Goal: Transaction & Acquisition: Purchase product/service

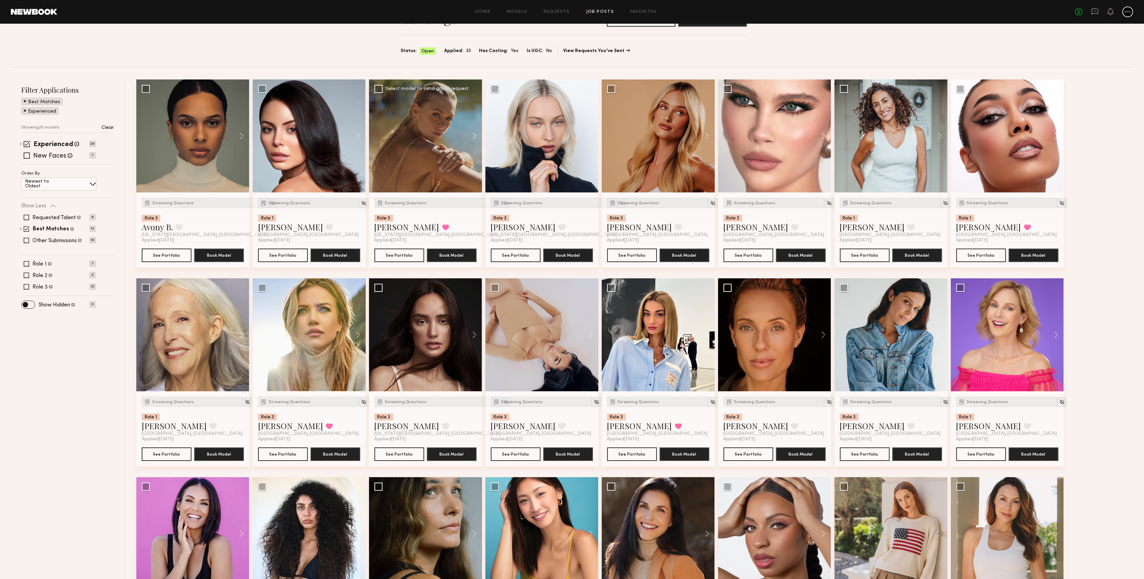
scroll to position [90, 0]
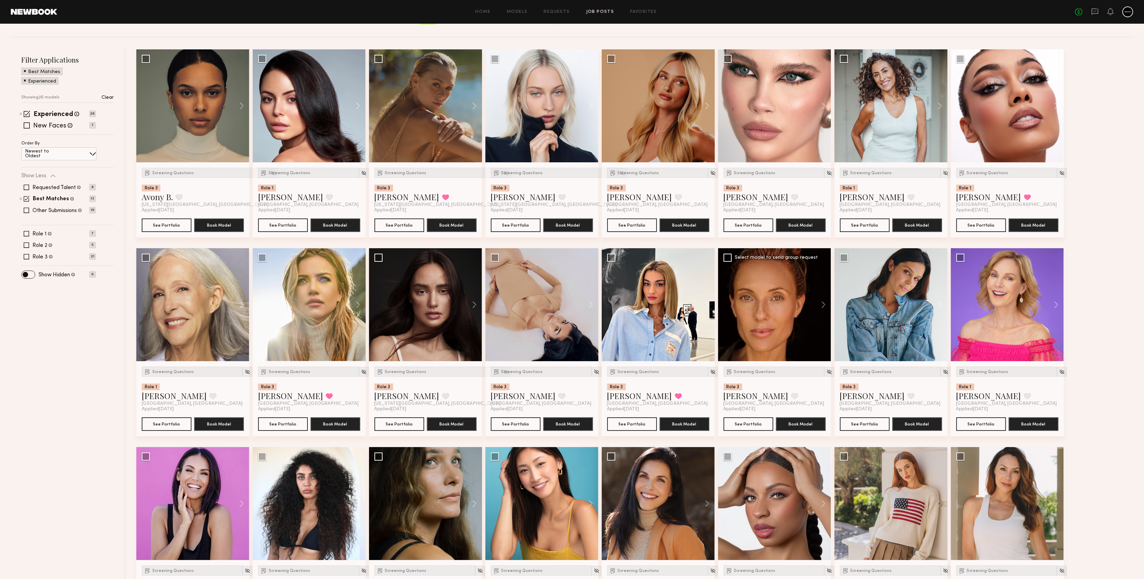
click at [777, 410] on div "Applied 08/15/2025" at bounding box center [775, 409] width 102 height 5
click at [744, 275] on div at bounding box center [774, 304] width 113 height 113
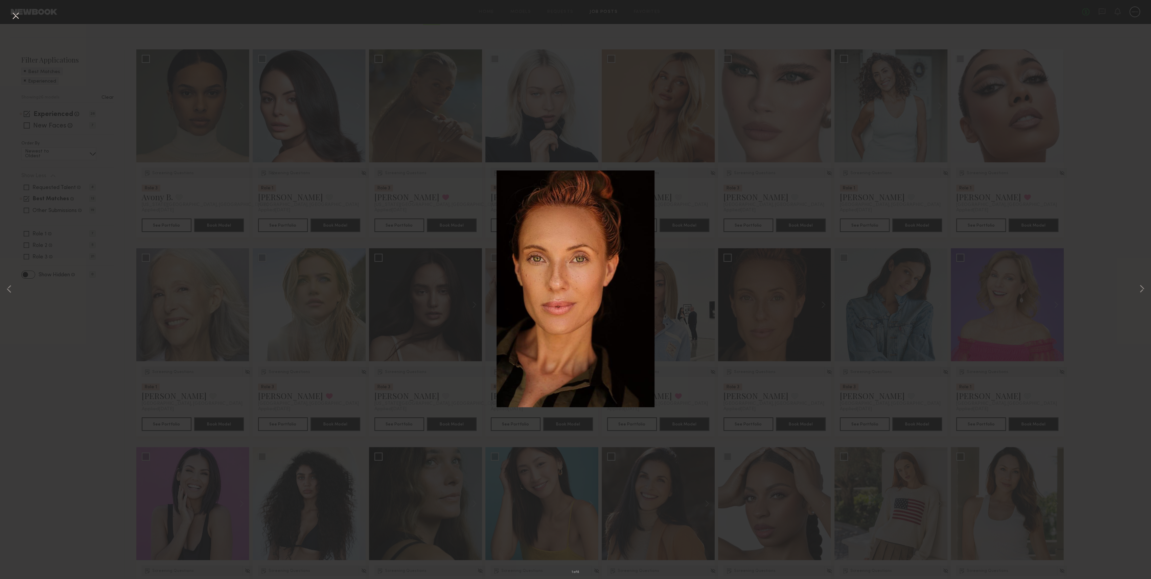
click at [17, 15] on button at bounding box center [15, 16] width 11 height 12
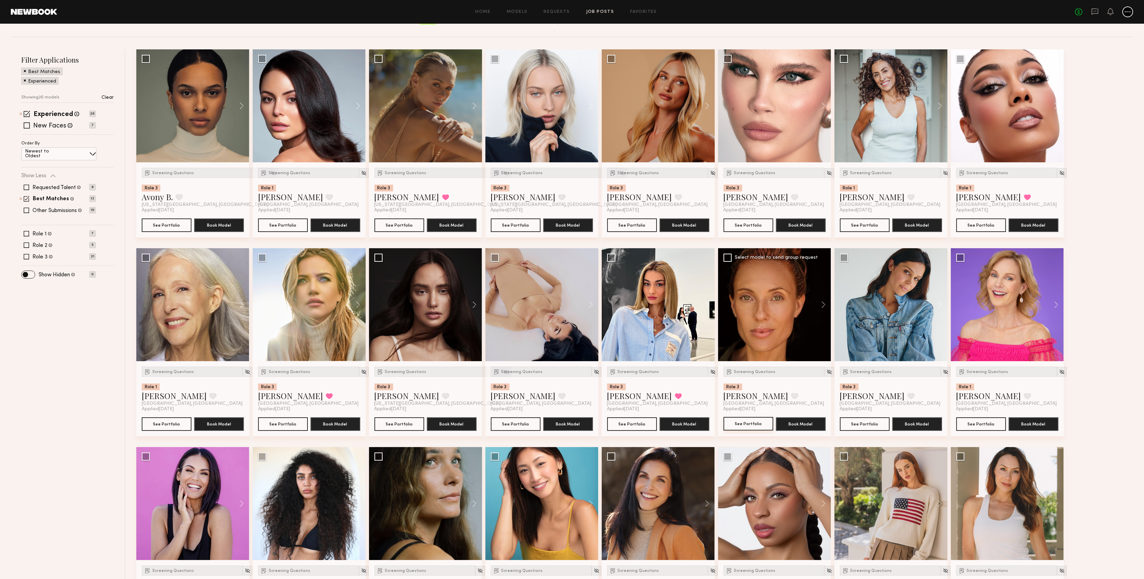
click at [738, 422] on button "See Portfolio" at bounding box center [749, 424] width 50 height 14
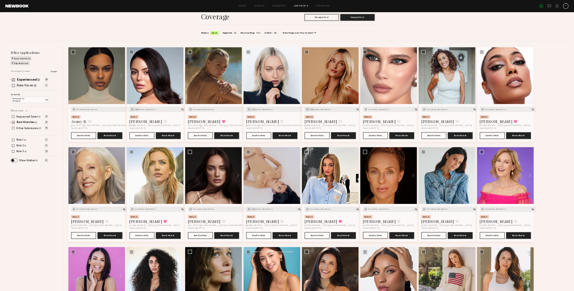
scroll to position [0, 0]
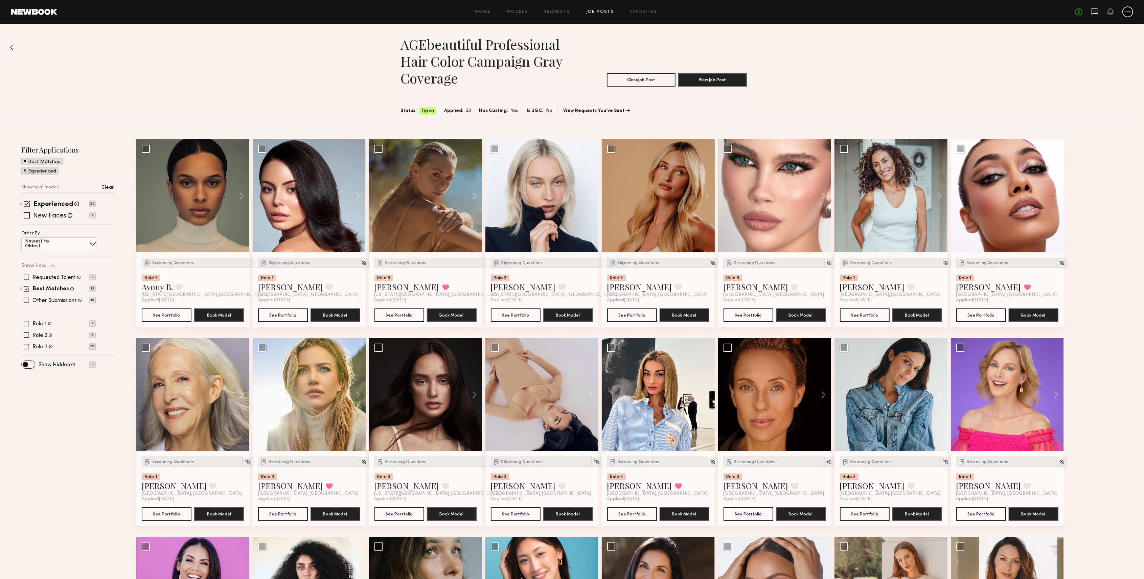
click at [1097, 11] on icon at bounding box center [1094, 11] width 7 height 7
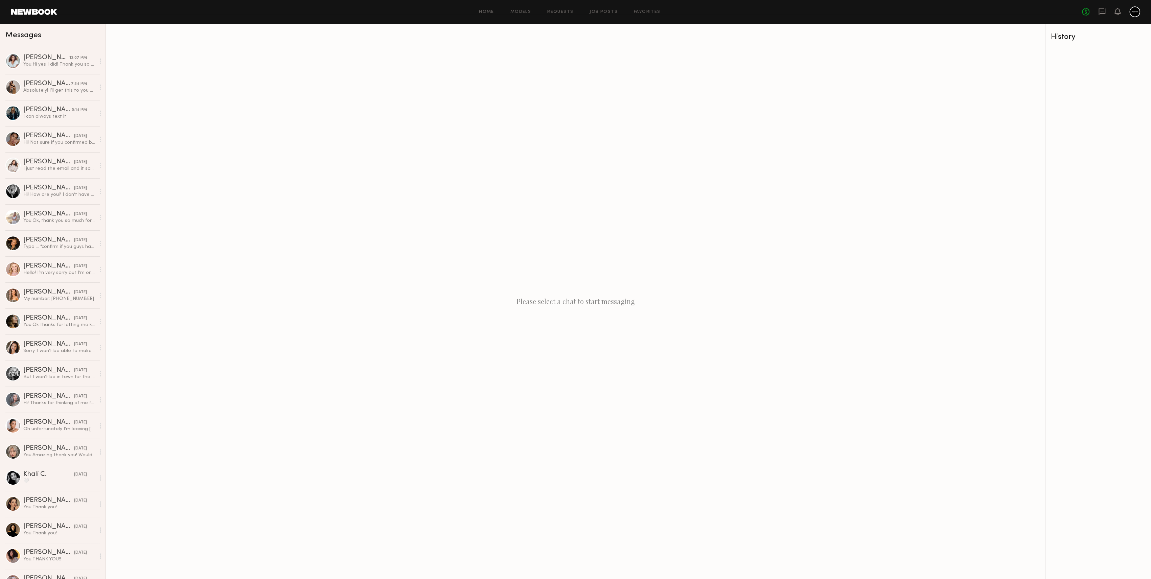
click at [30, 17] on header "Home Models Requests Job Posts Favorites Sign Out No fees up to $5,000" at bounding box center [575, 12] width 1151 height 24
click at [30, 11] on link at bounding box center [34, 12] width 46 height 6
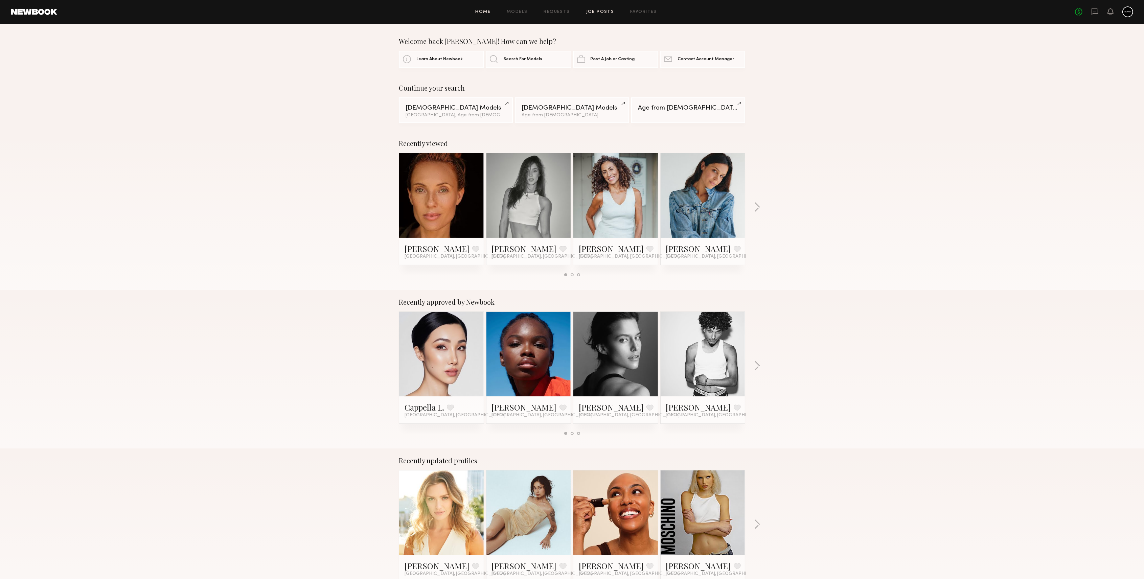
click at [605, 12] on link "Job Posts" at bounding box center [600, 12] width 28 height 4
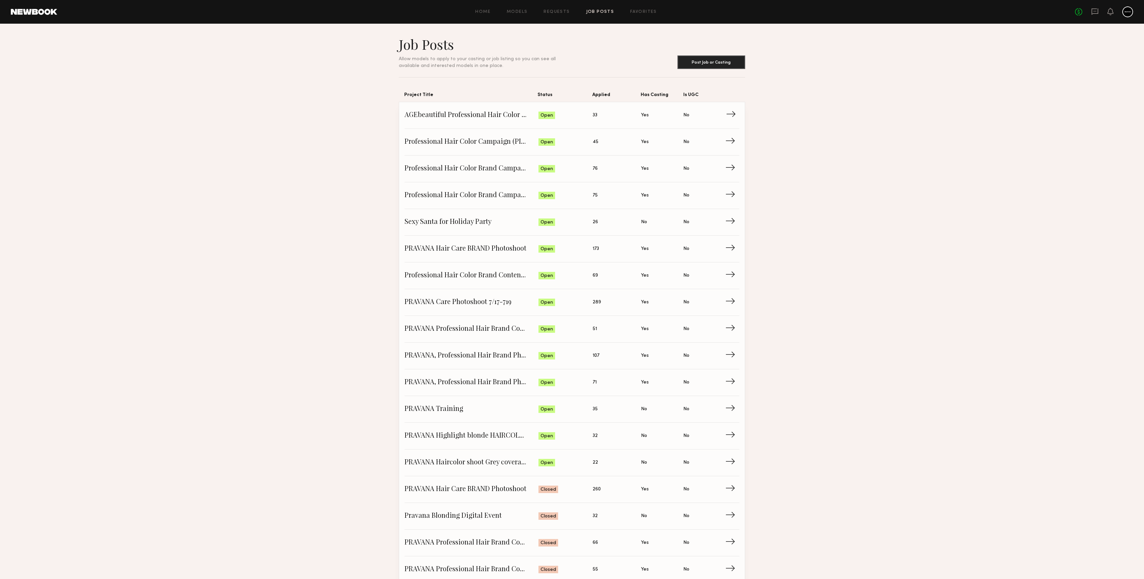
click at [731, 116] on span "→" at bounding box center [733, 115] width 14 height 10
click at [734, 118] on span "→" at bounding box center [733, 115] width 14 height 10
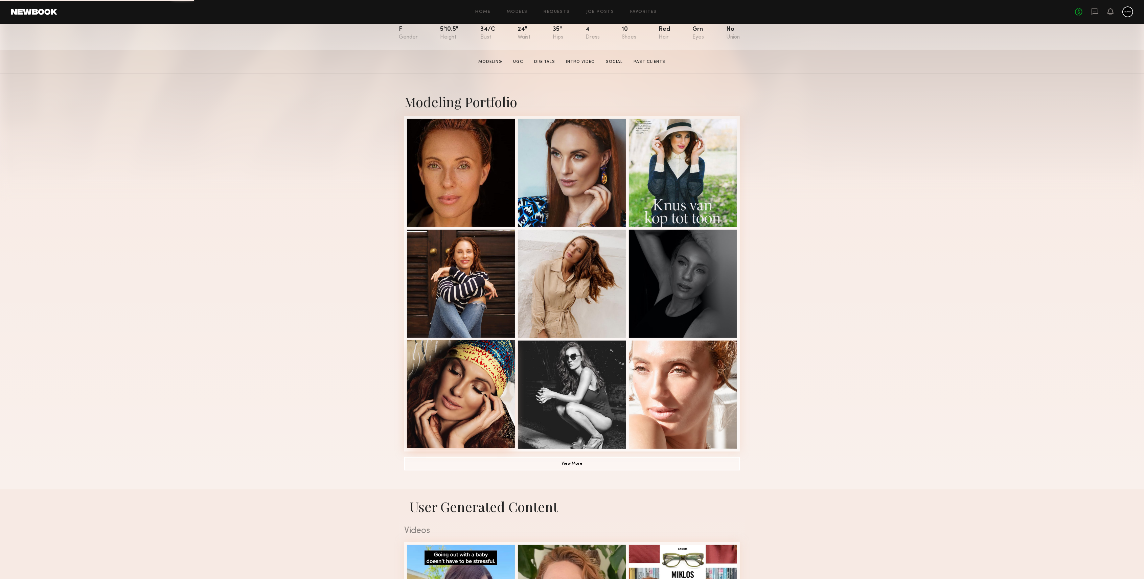
scroll to position [90, 0]
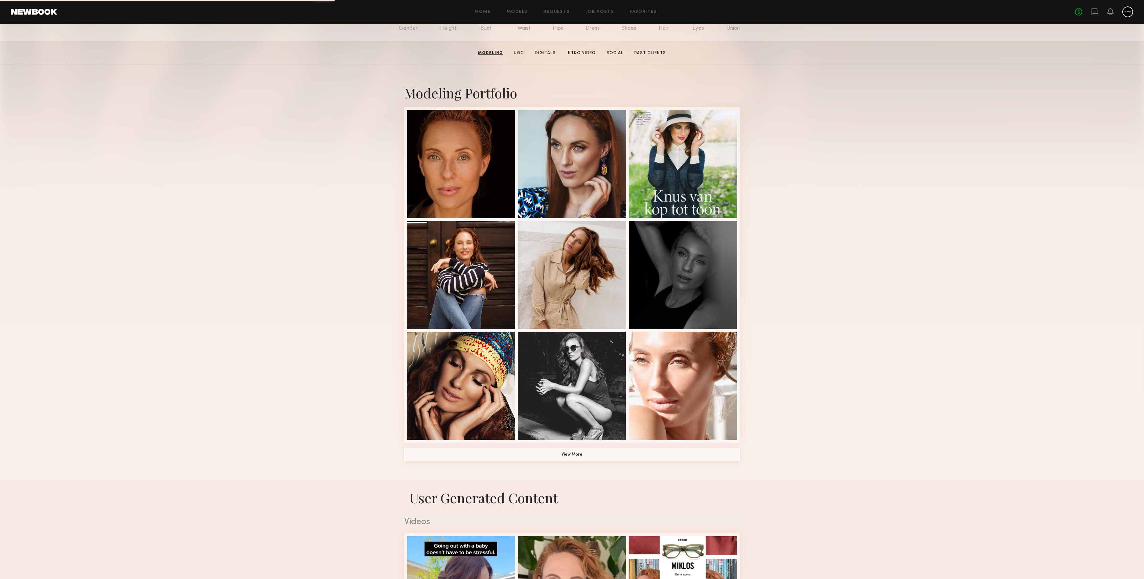
click at [573, 460] on button "View More" at bounding box center [572, 455] width 336 height 14
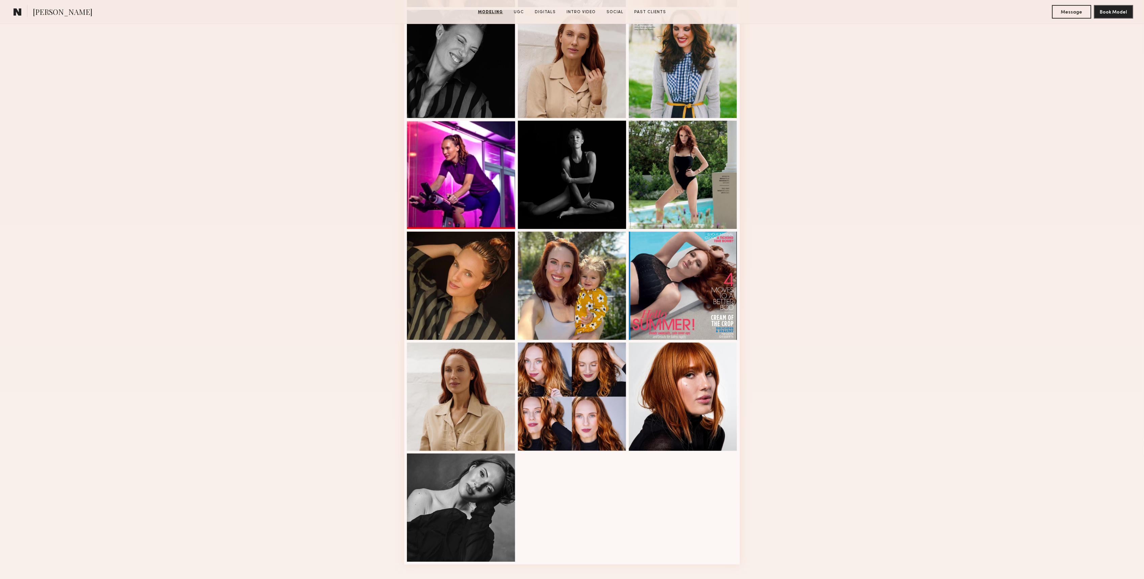
scroll to position [541, 0]
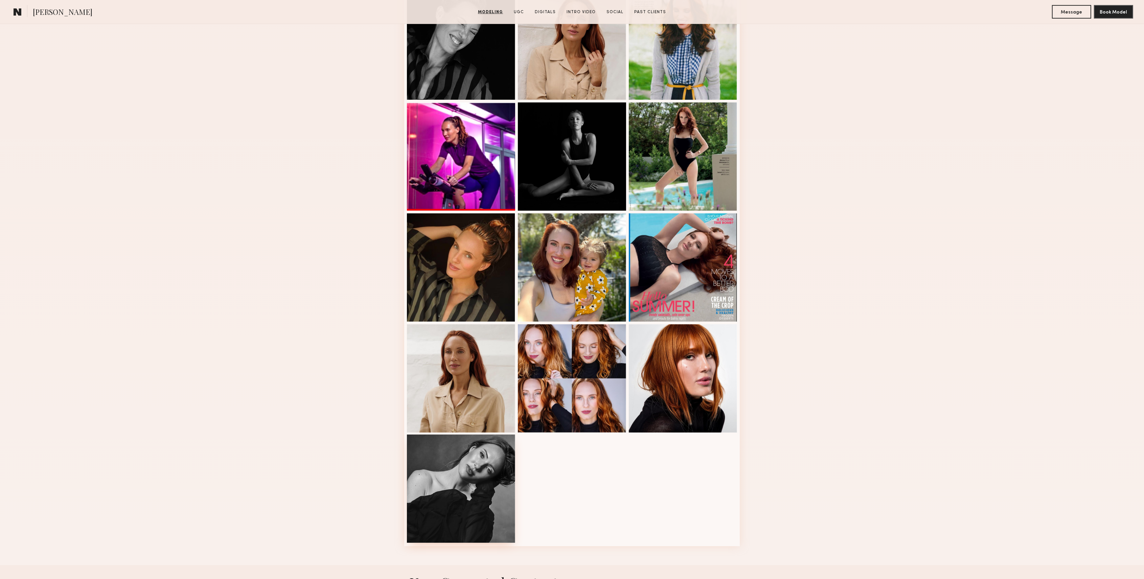
click at [493, 474] on div at bounding box center [461, 489] width 108 height 108
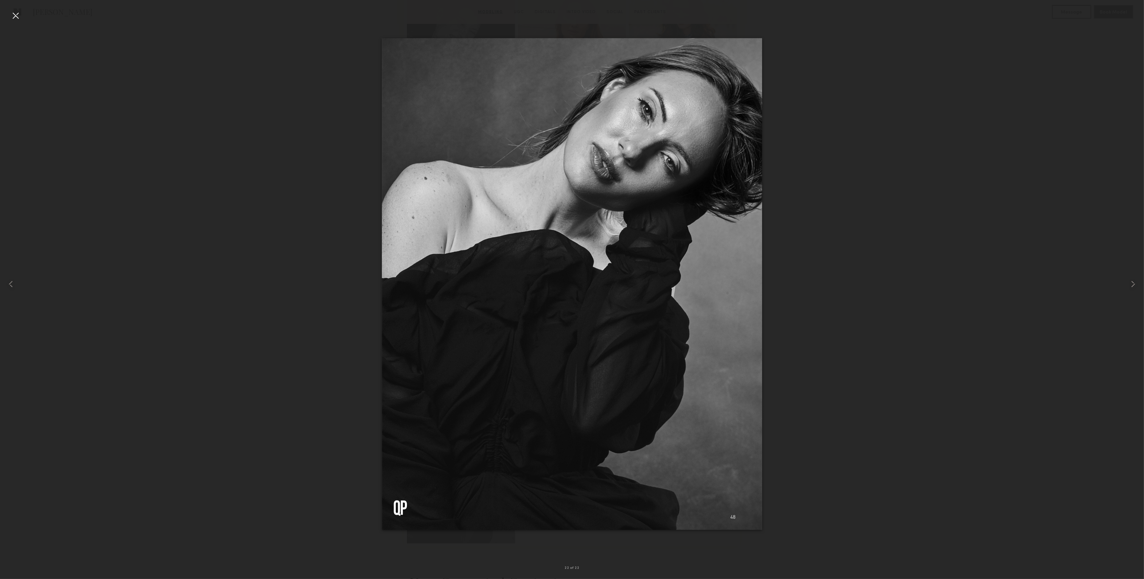
click at [18, 14] on div at bounding box center [15, 15] width 11 height 11
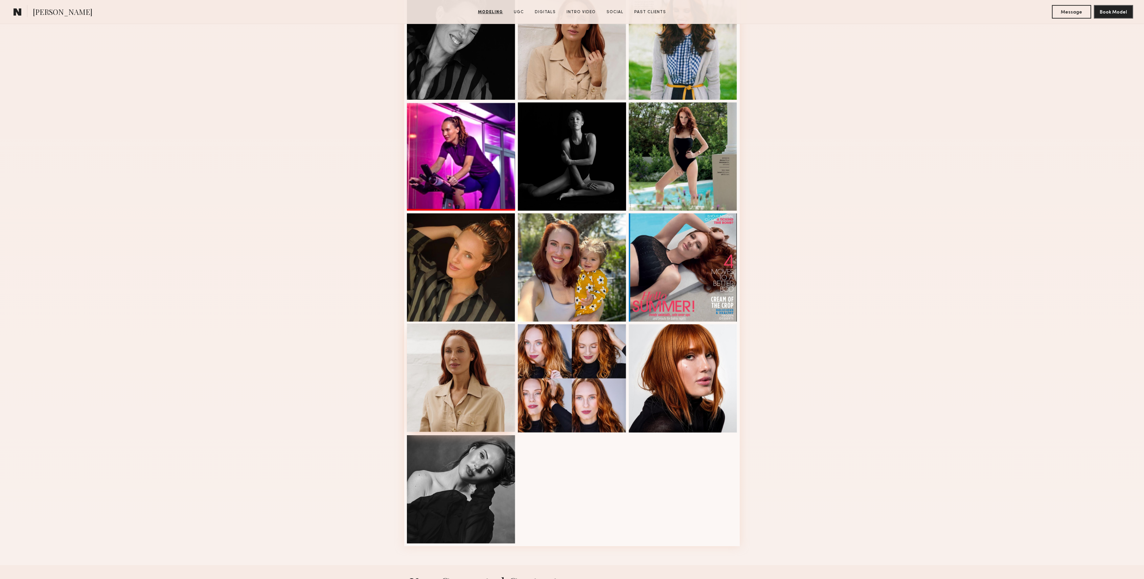
click at [444, 392] on div at bounding box center [461, 378] width 108 height 108
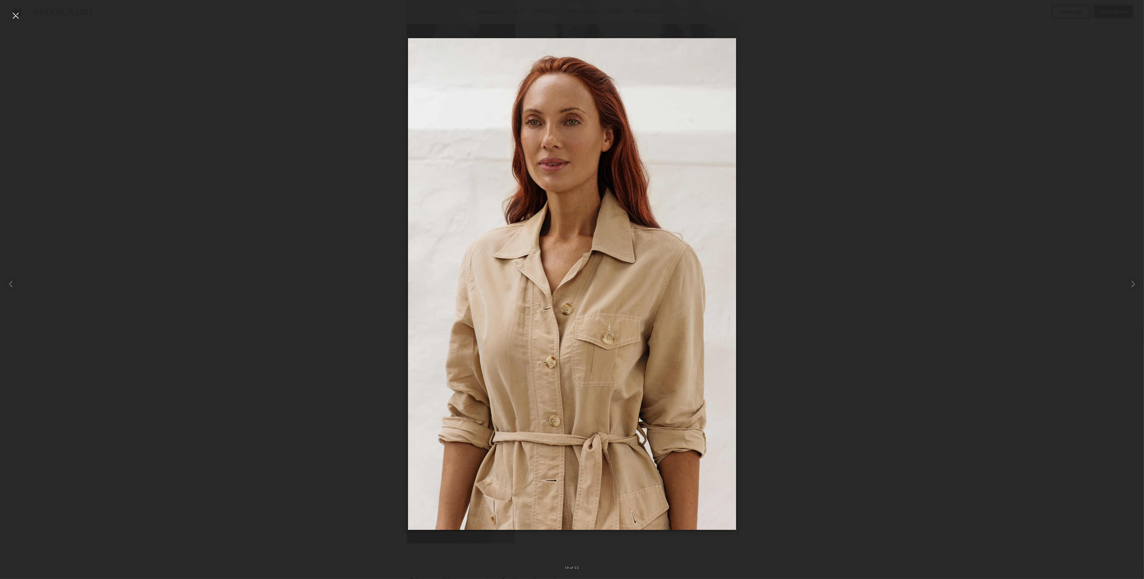
click at [16, 14] on div at bounding box center [15, 15] width 11 height 11
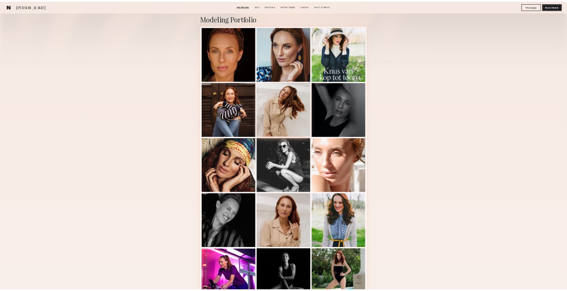
scroll to position [45, 0]
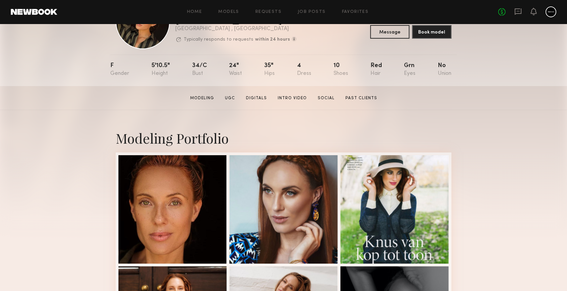
click at [38, 12] on link at bounding box center [34, 12] width 46 height 6
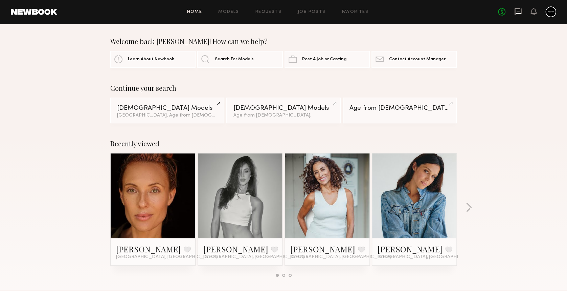
click at [516, 12] on icon at bounding box center [517, 11] width 7 height 7
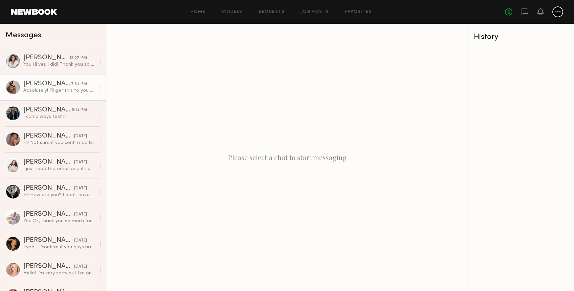
click at [13, 81] on div at bounding box center [12, 87] width 15 height 15
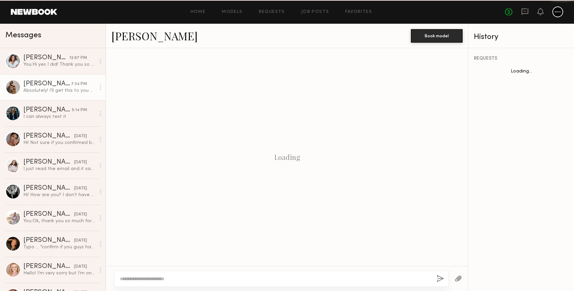
scroll to position [726, 0]
